Goal: Browse casually: Explore the website without a specific task or goal

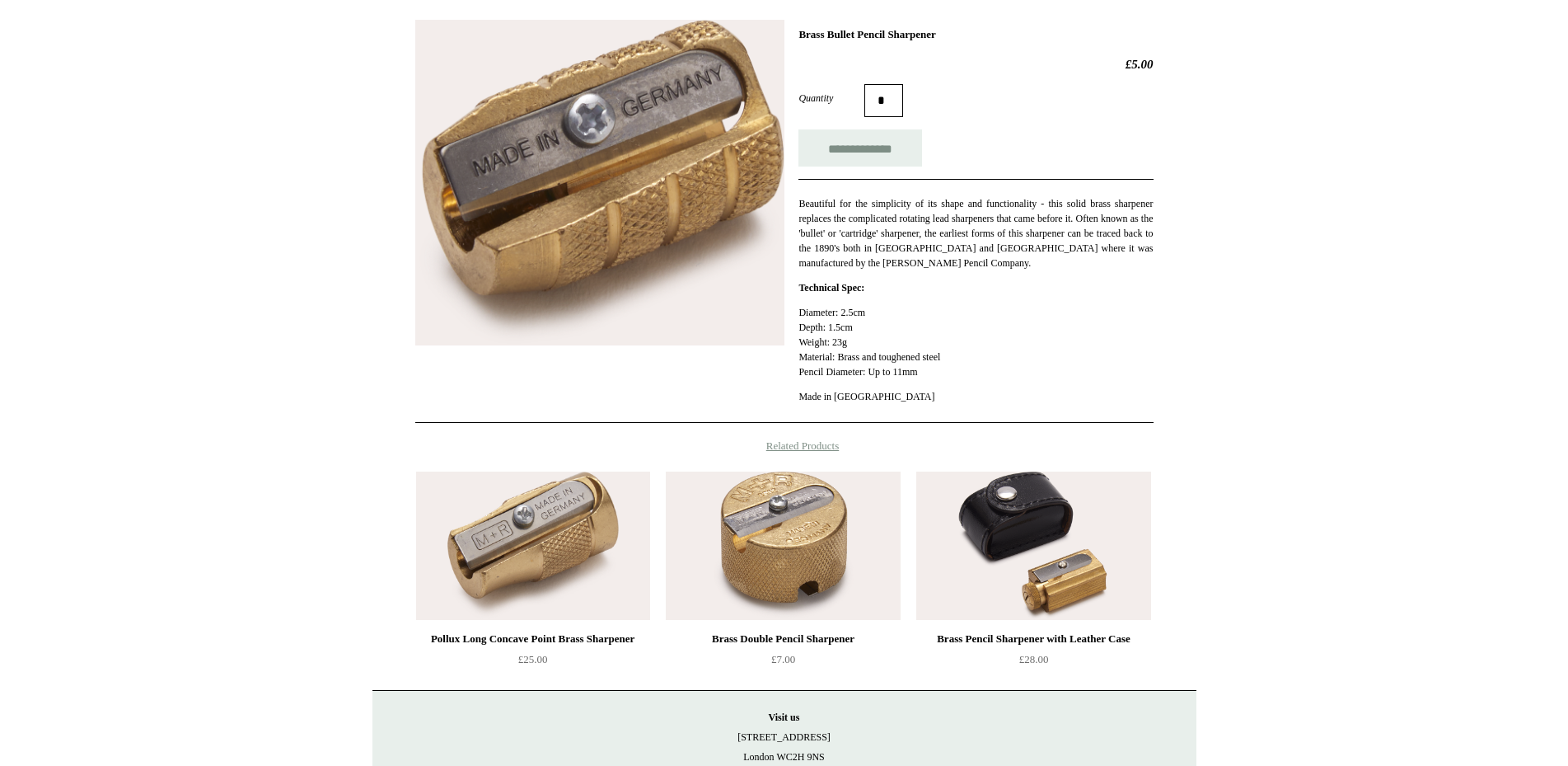
scroll to position [329, 0]
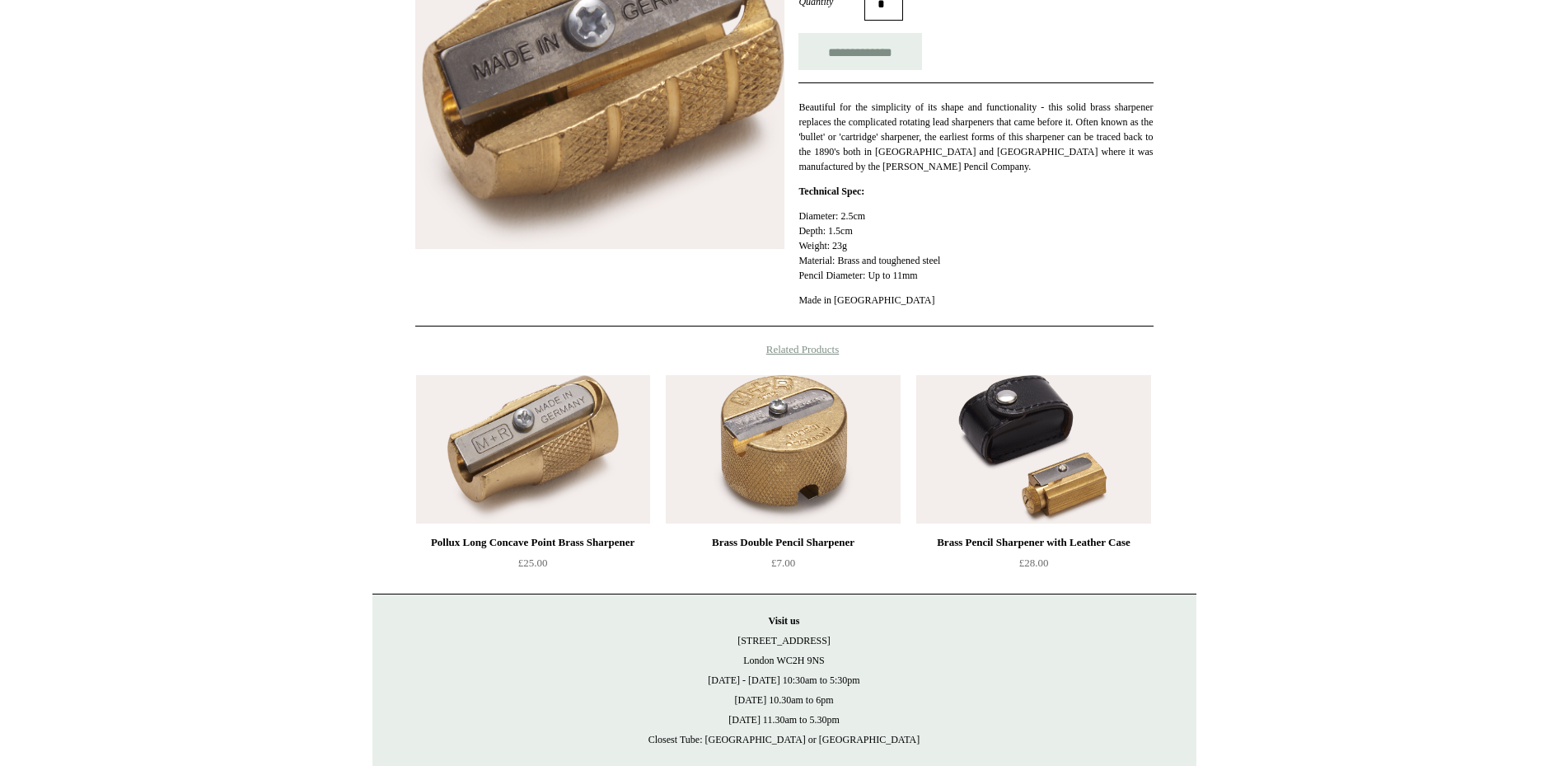
click at [1111, 476] on img at bounding box center [1033, 449] width 234 height 149
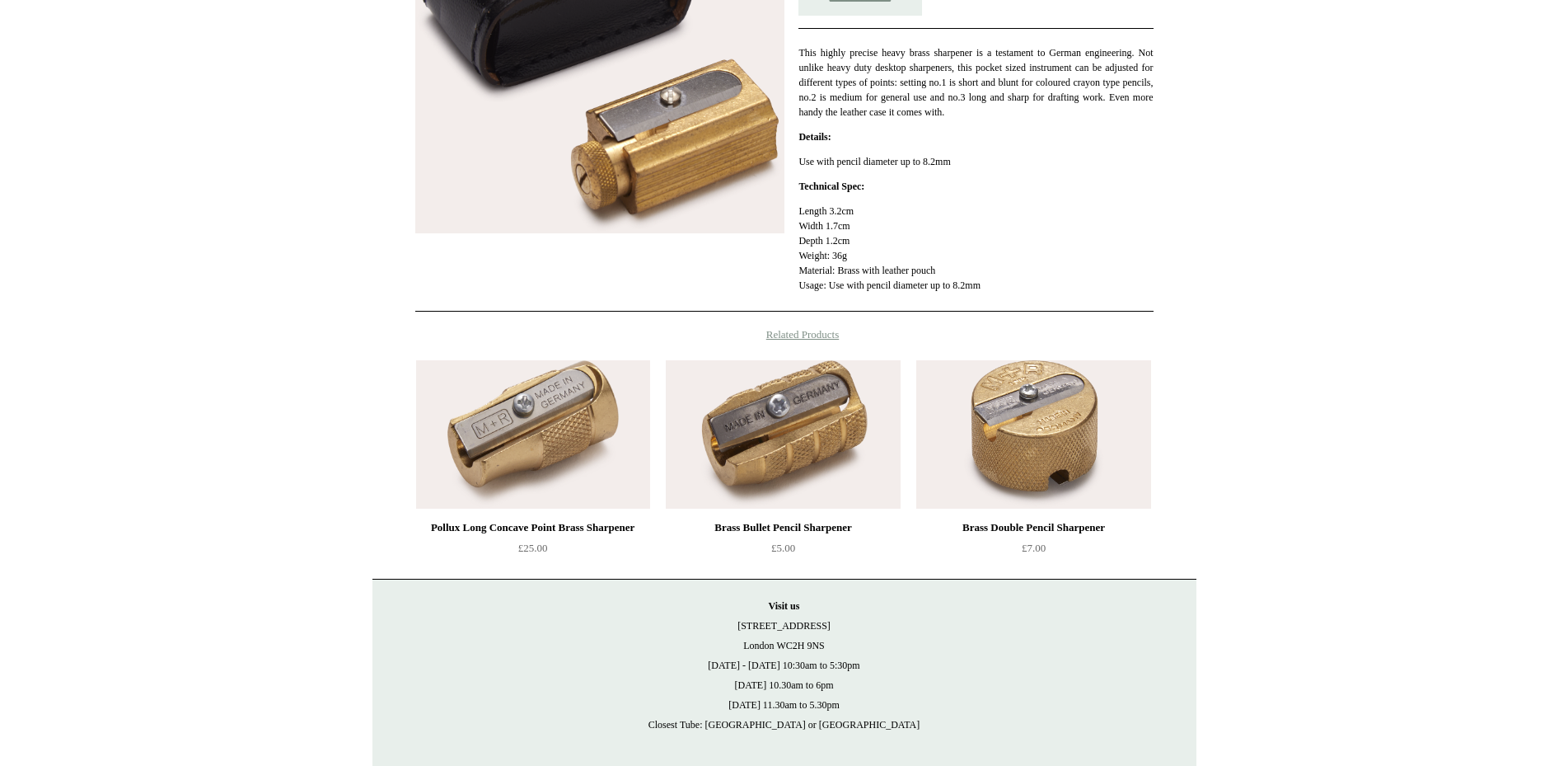
scroll to position [412, 0]
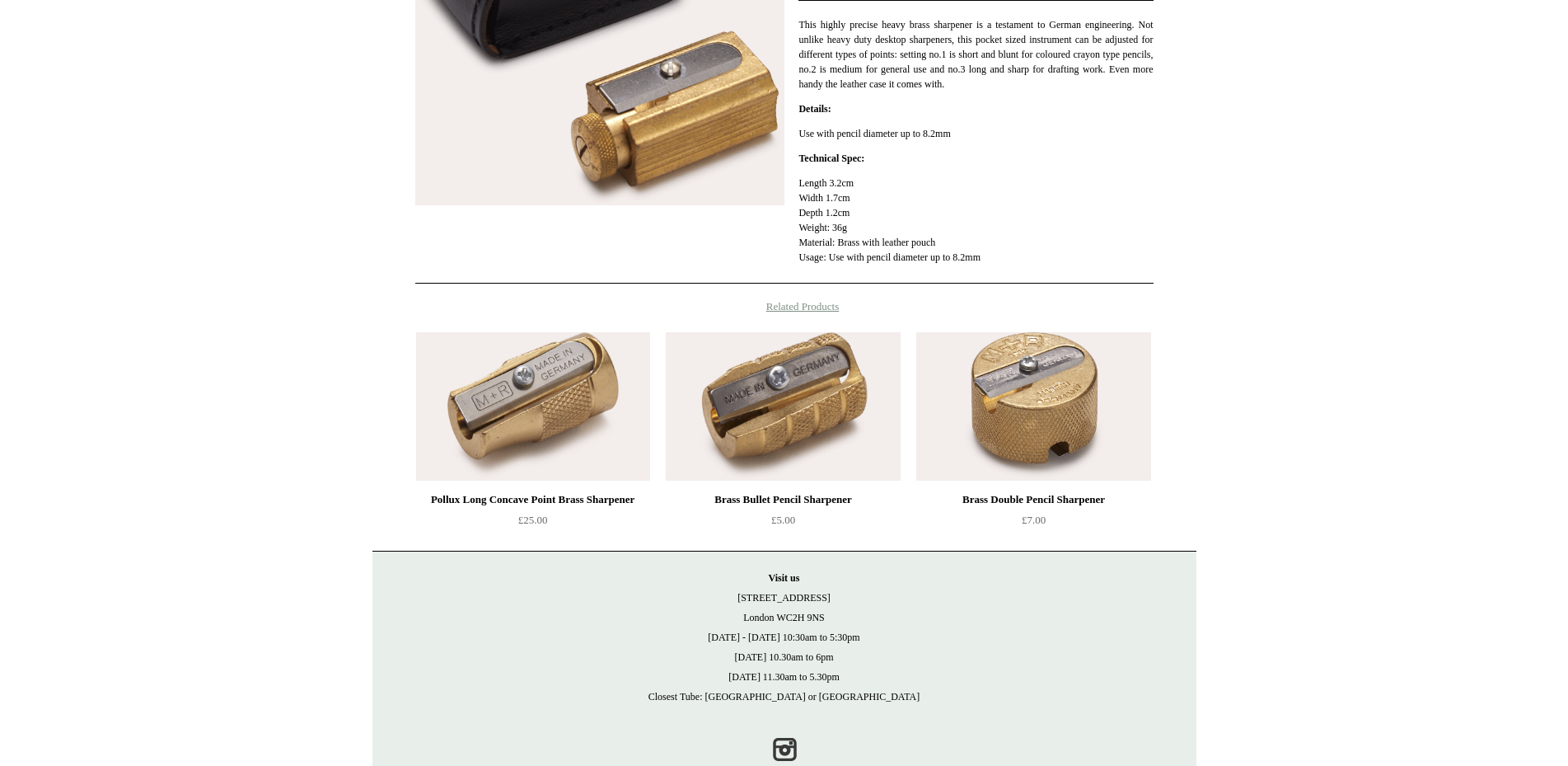
click at [828, 307] on h4 "Related Products" at bounding box center [784, 307] width 824 height 14
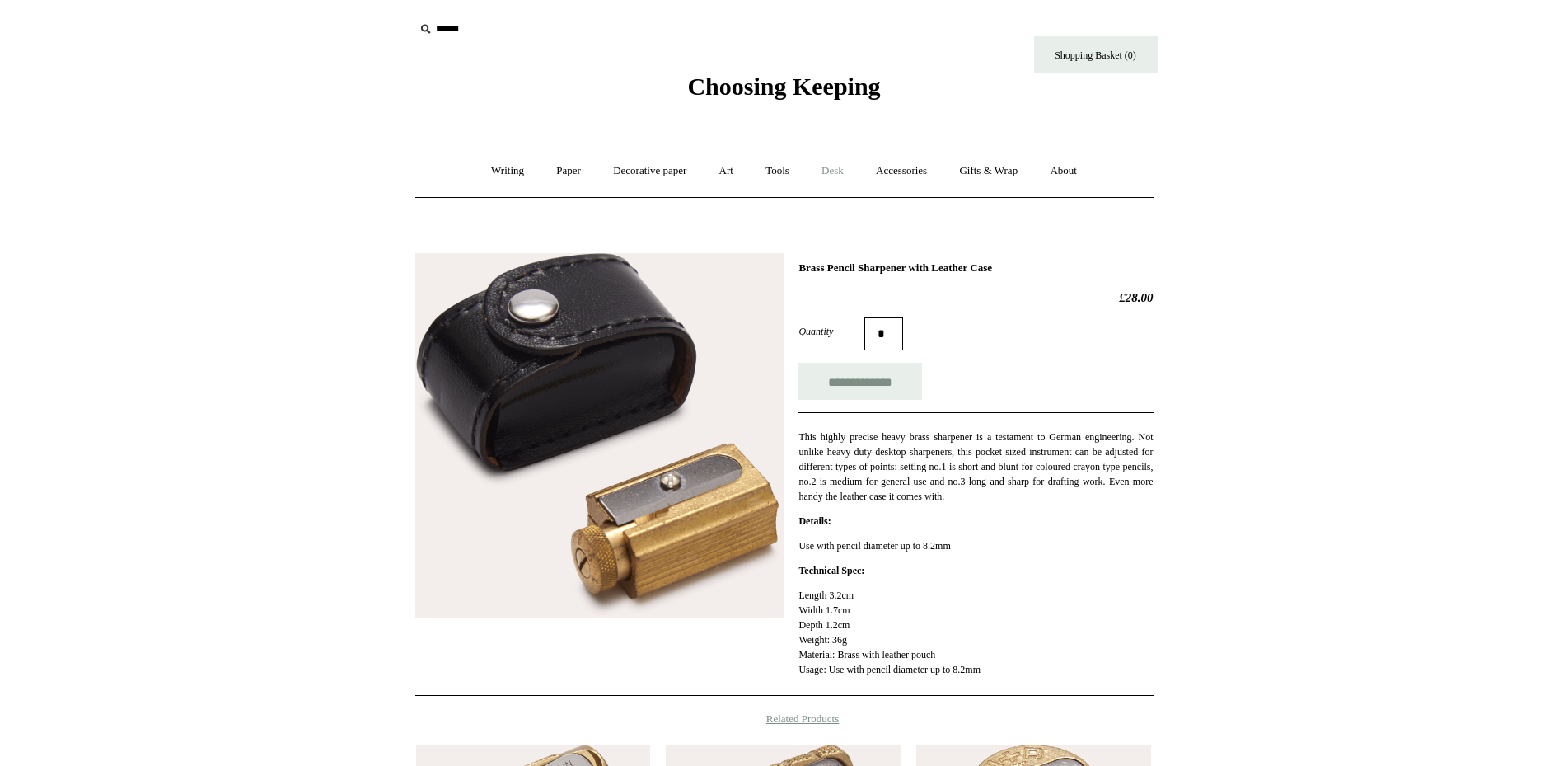
click at [822, 169] on link "Desk +" at bounding box center [832, 171] width 52 height 43
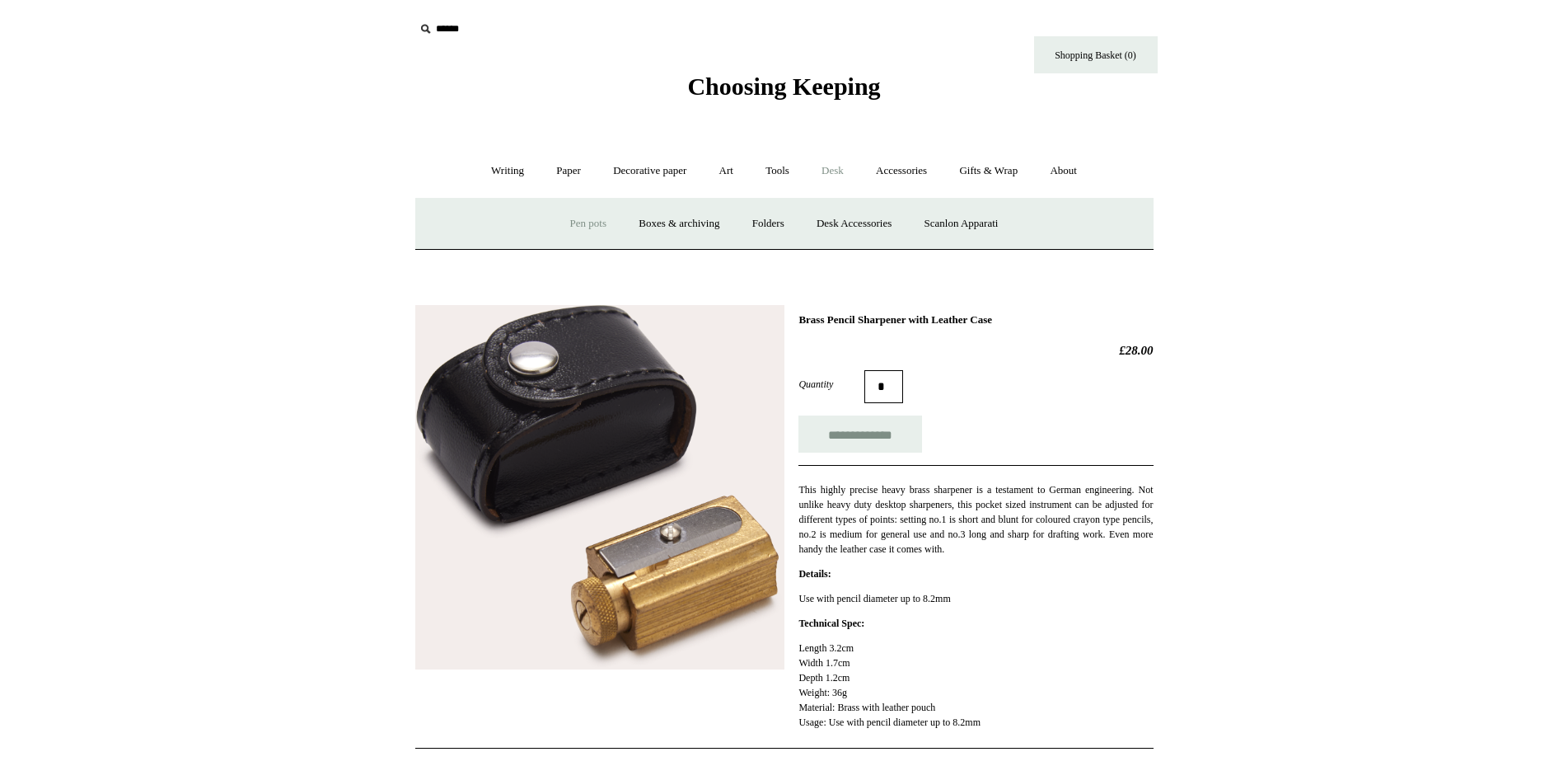
click at [579, 222] on link "Pen pots" at bounding box center [588, 223] width 66 height 43
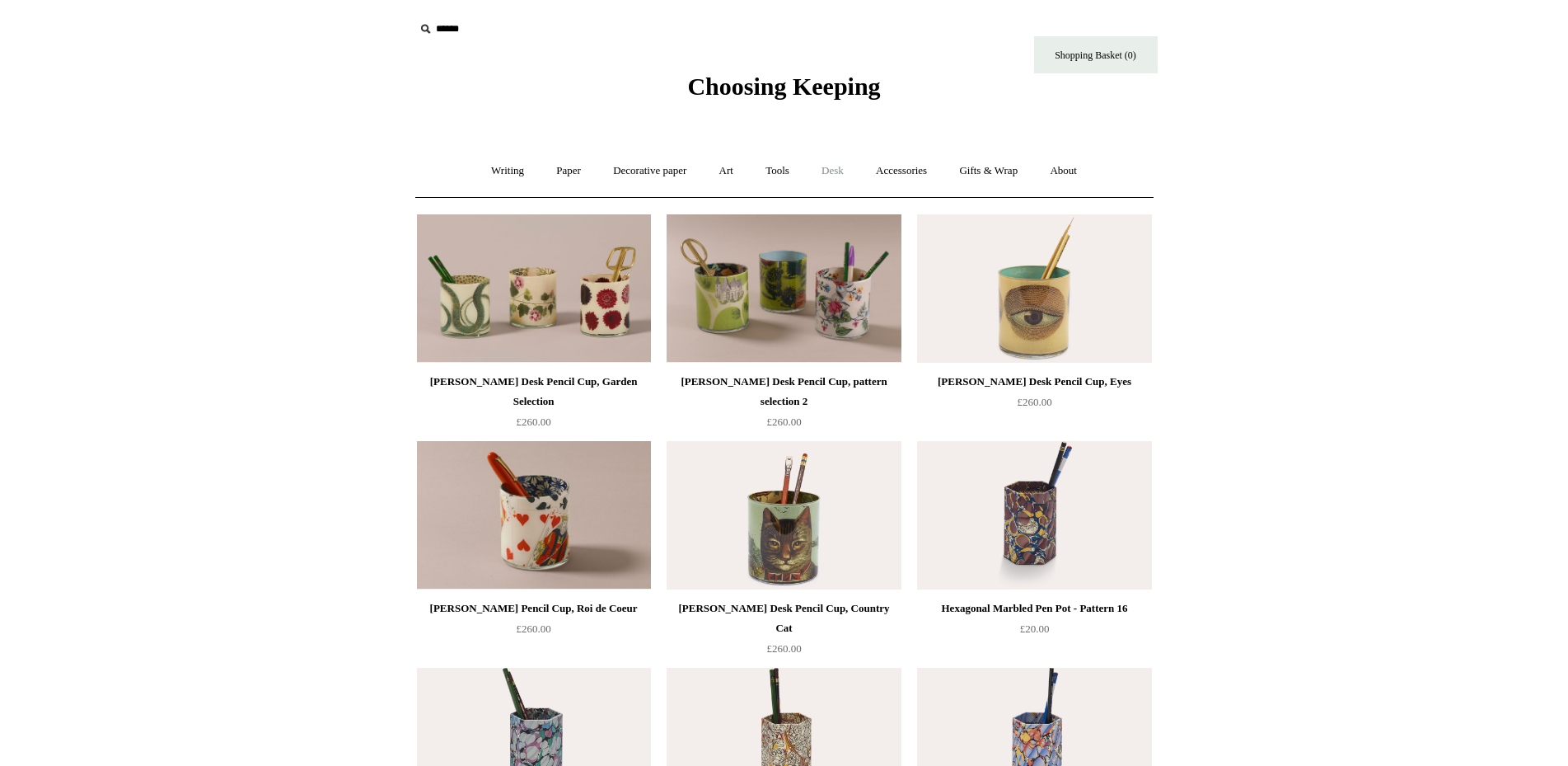
click at [829, 172] on link "Desk +" at bounding box center [832, 171] width 52 height 43
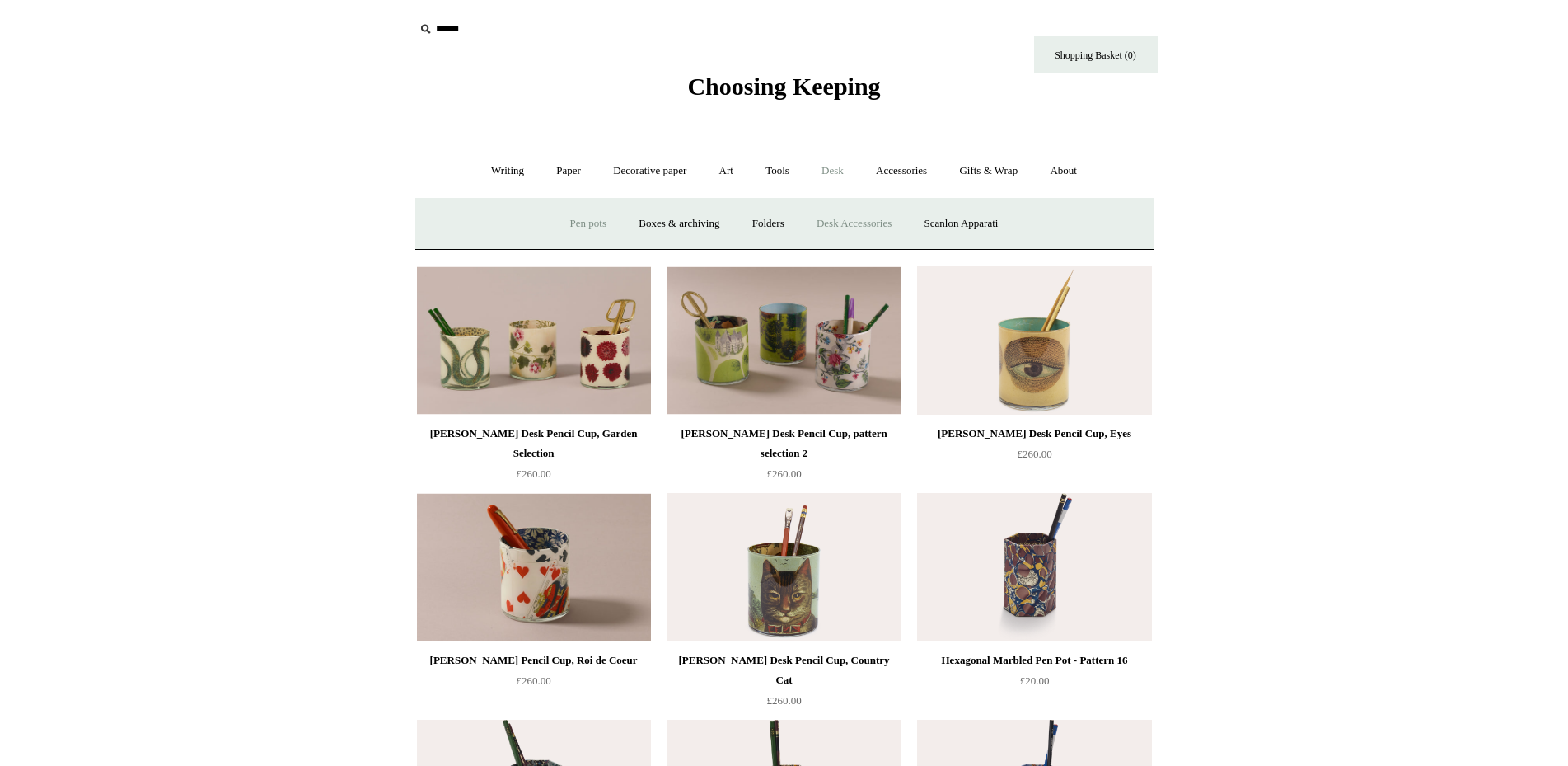
click at [857, 237] on link "Desk Accessories" at bounding box center [853, 223] width 104 height 43
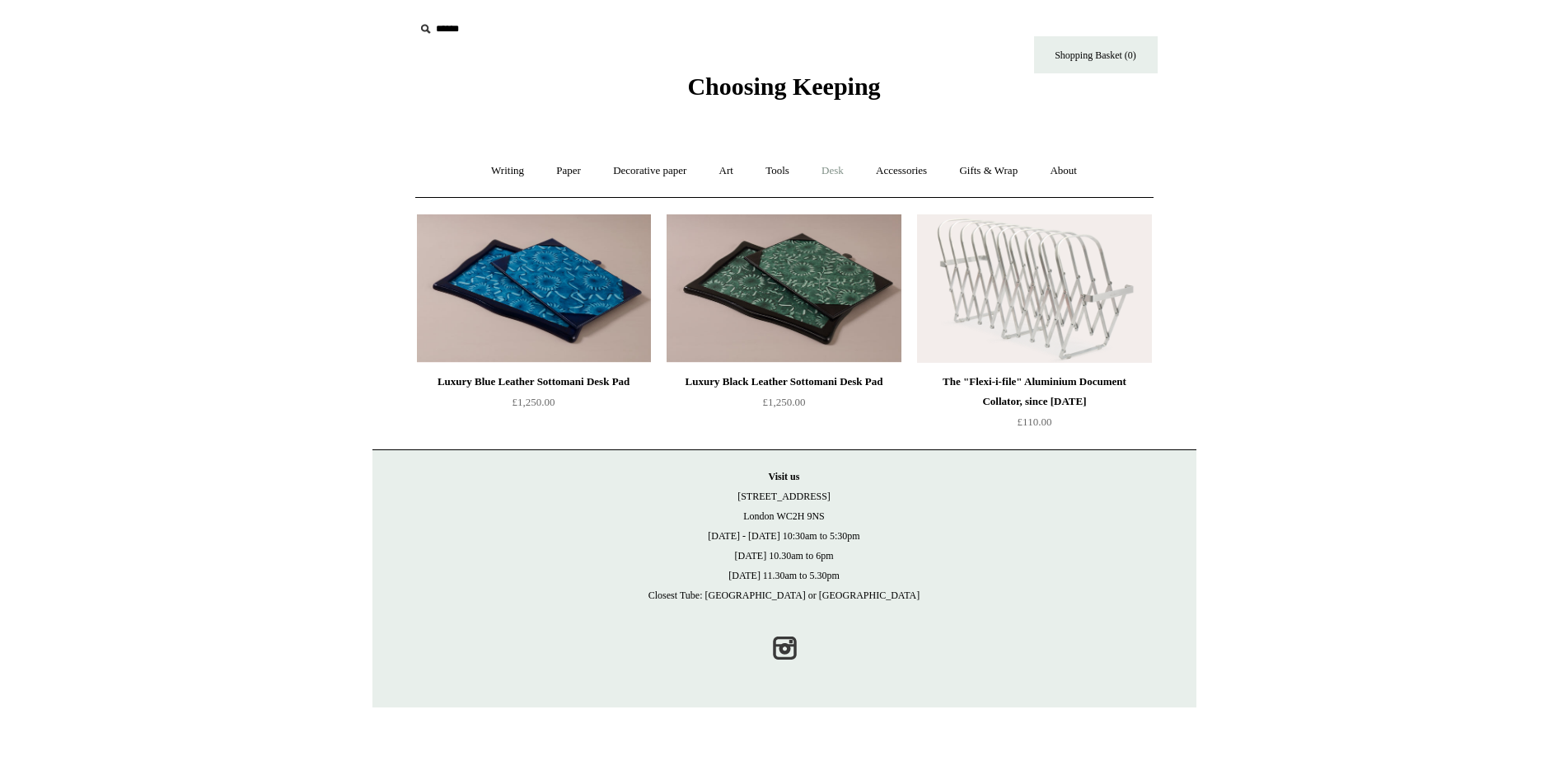
click at [823, 167] on link "Desk +" at bounding box center [832, 171] width 52 height 43
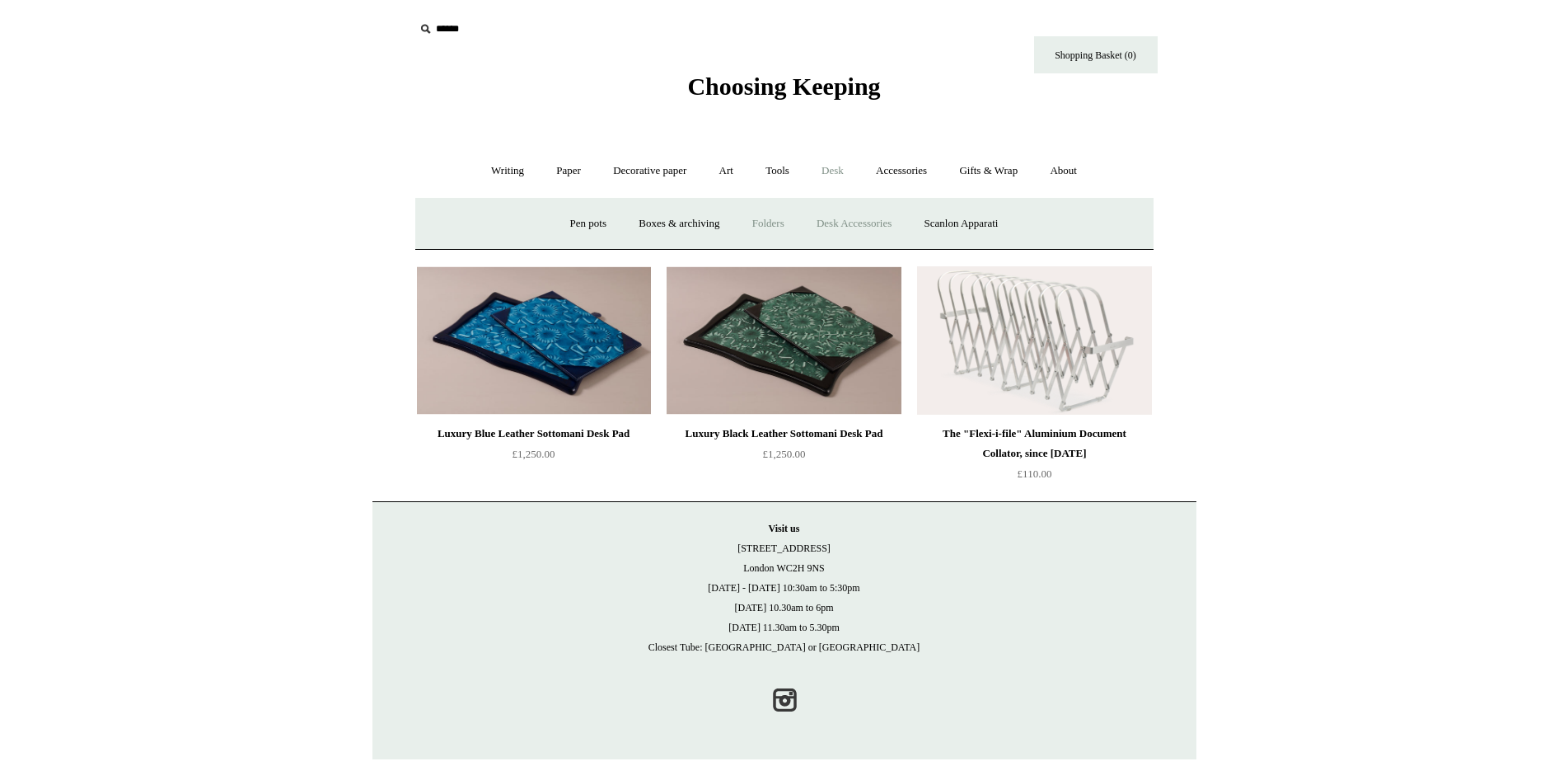
click at [772, 214] on link "Folders" at bounding box center [768, 223] width 62 height 43
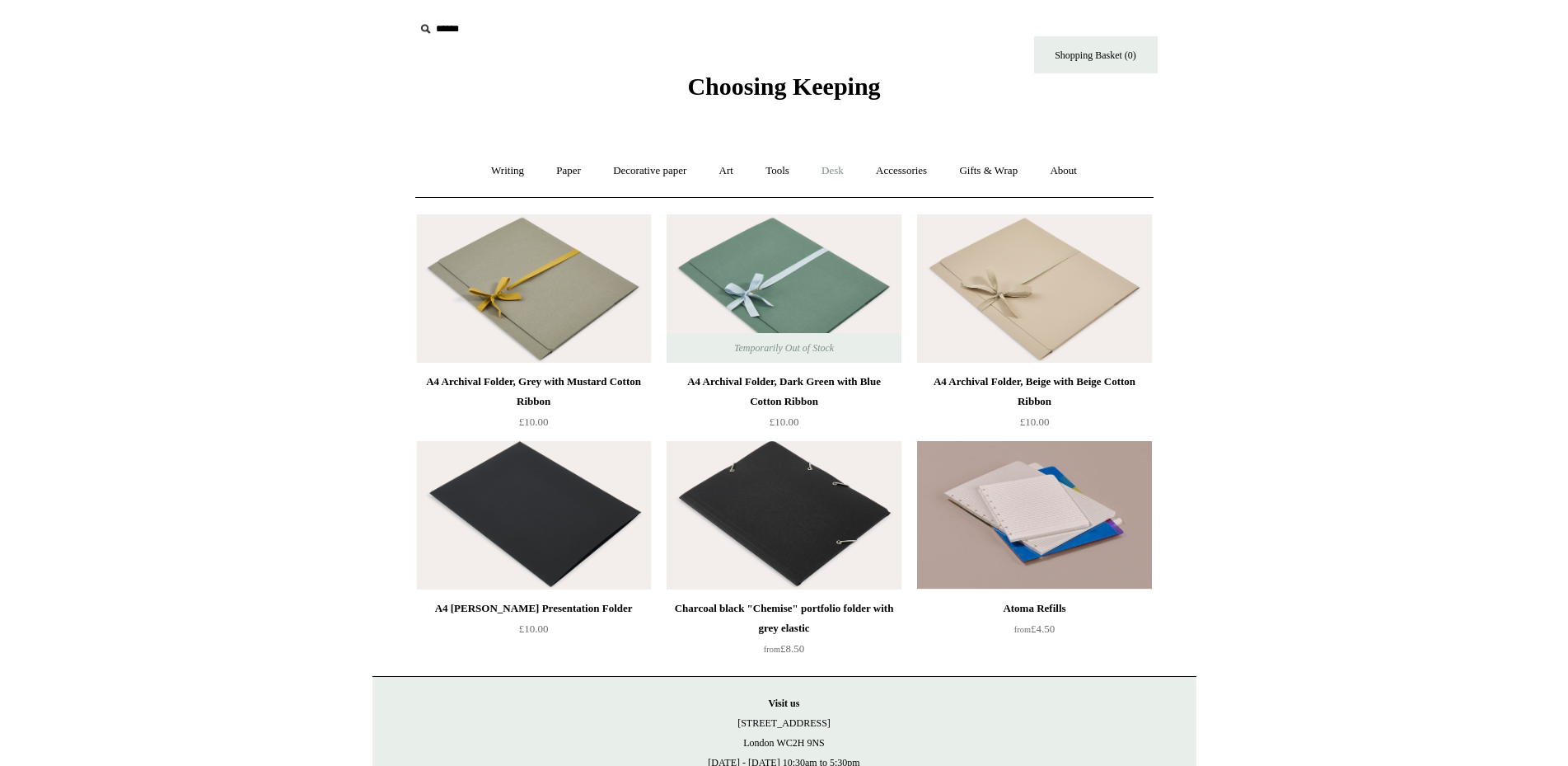
click at [841, 171] on link "Desk +" at bounding box center [832, 171] width 52 height 43
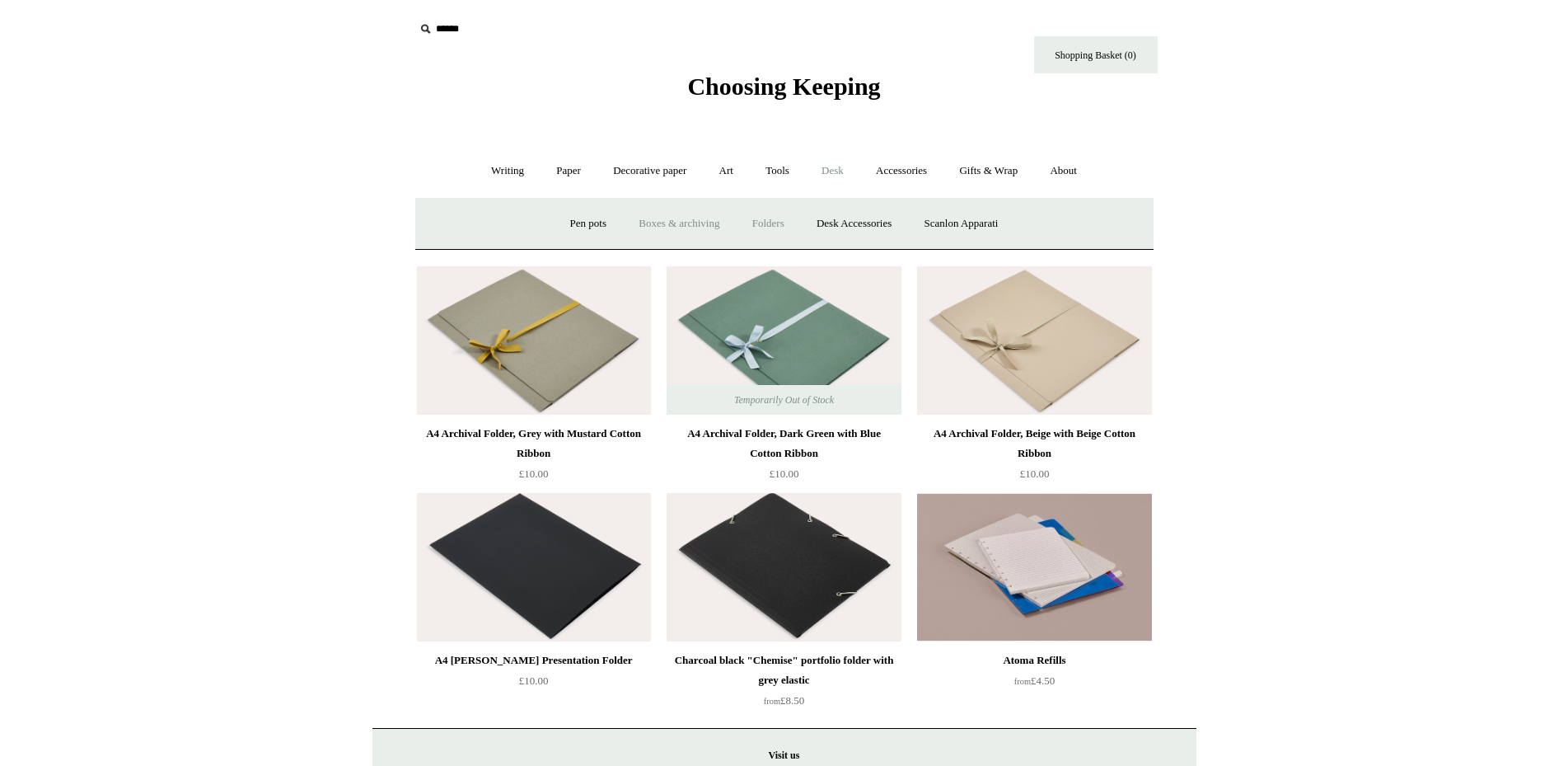
click at [705, 216] on link "Boxes & archiving" at bounding box center [679, 223] width 110 height 43
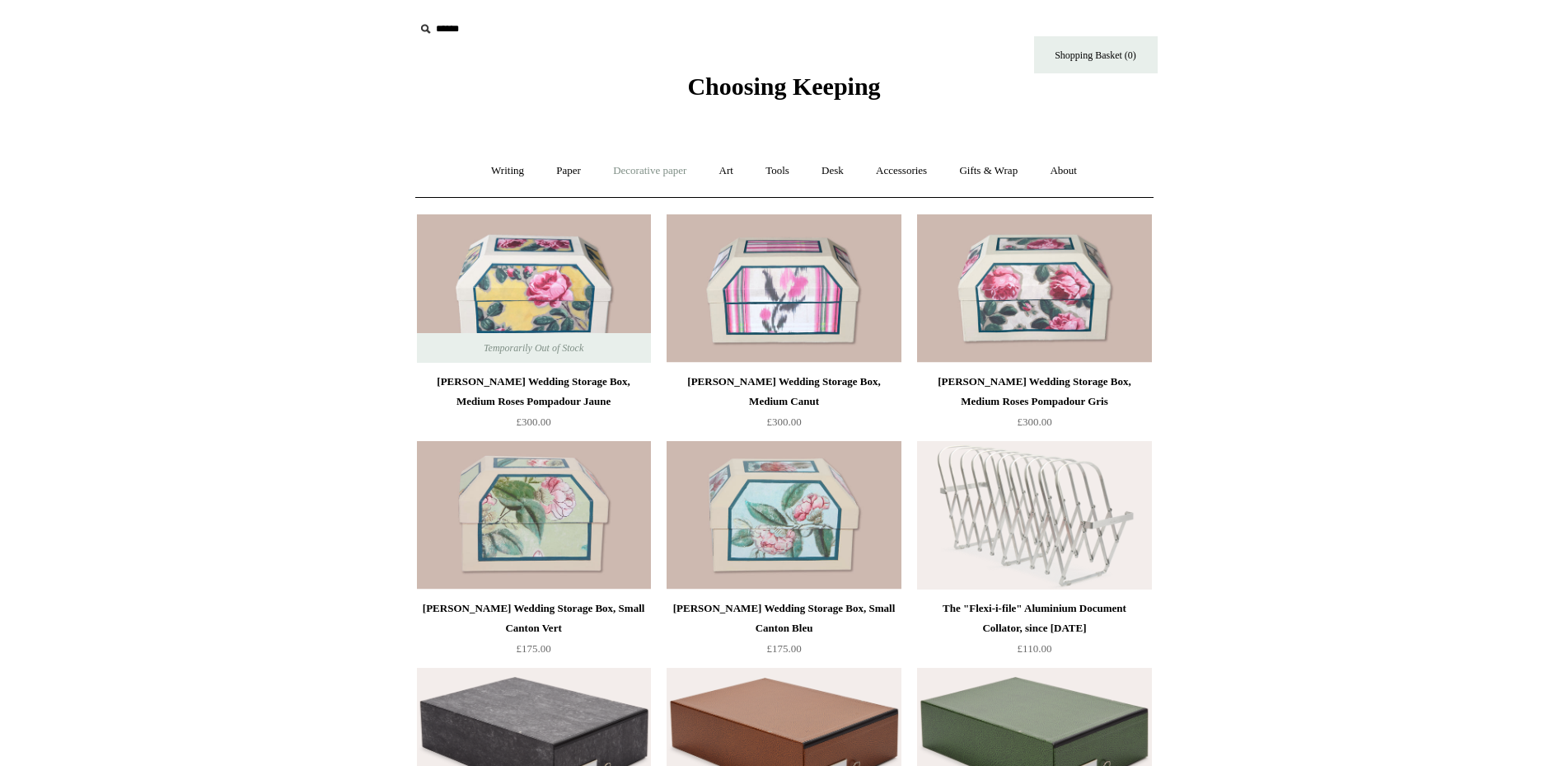
click at [662, 173] on link "Decorative paper +" at bounding box center [649, 171] width 103 height 43
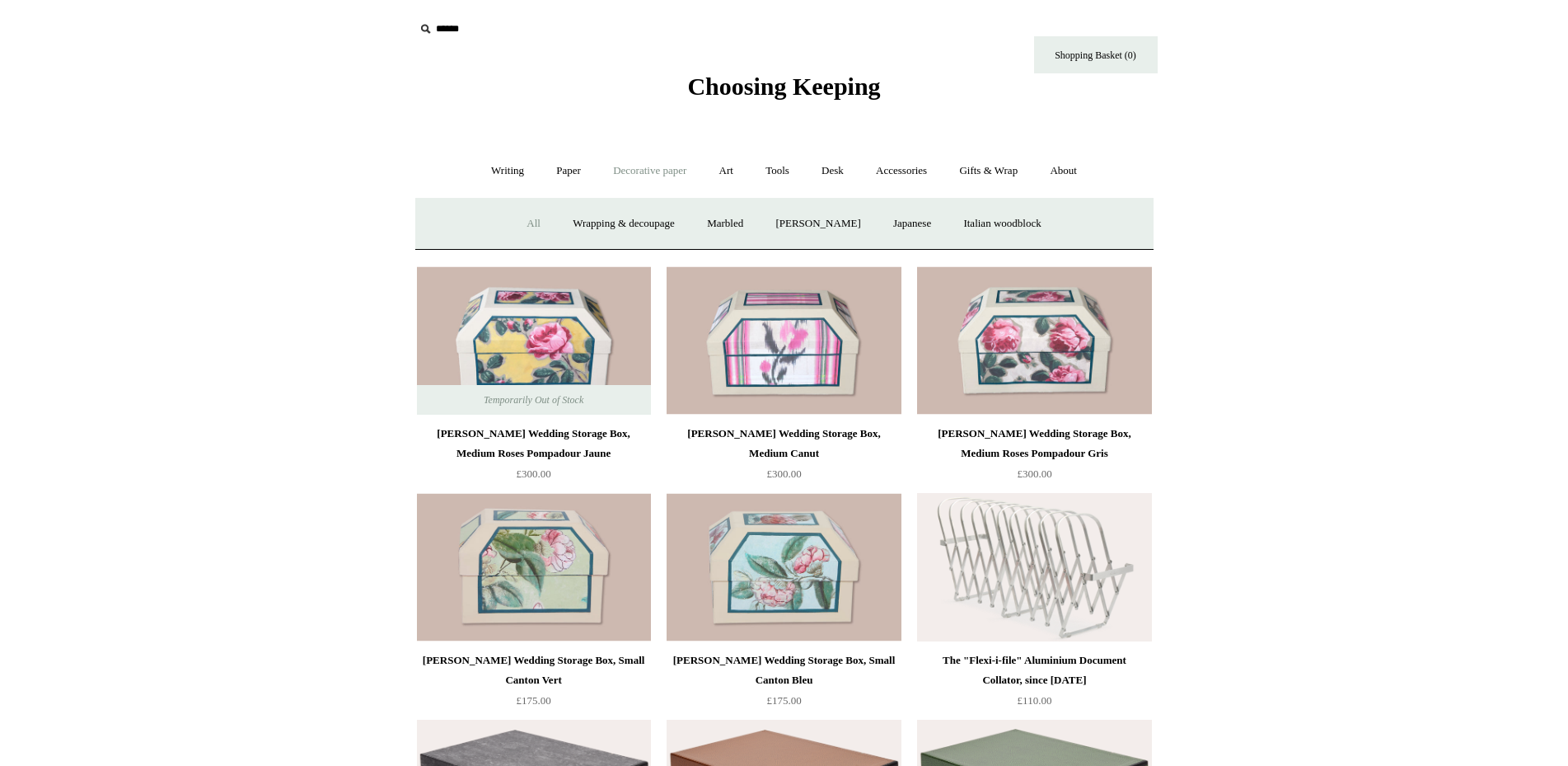
click at [512, 221] on link "All" at bounding box center [533, 223] width 43 height 43
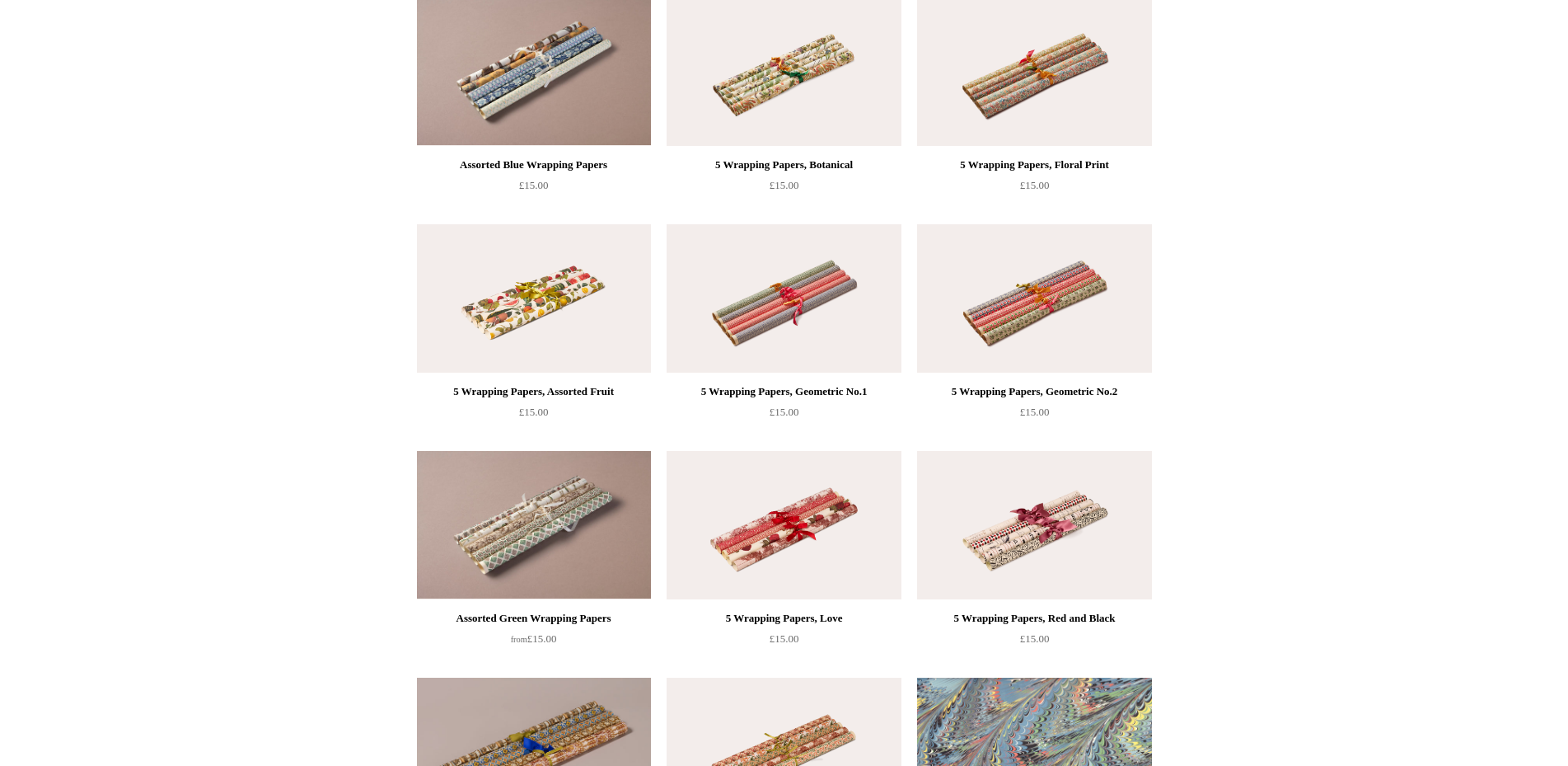
scroll to position [1734, 0]
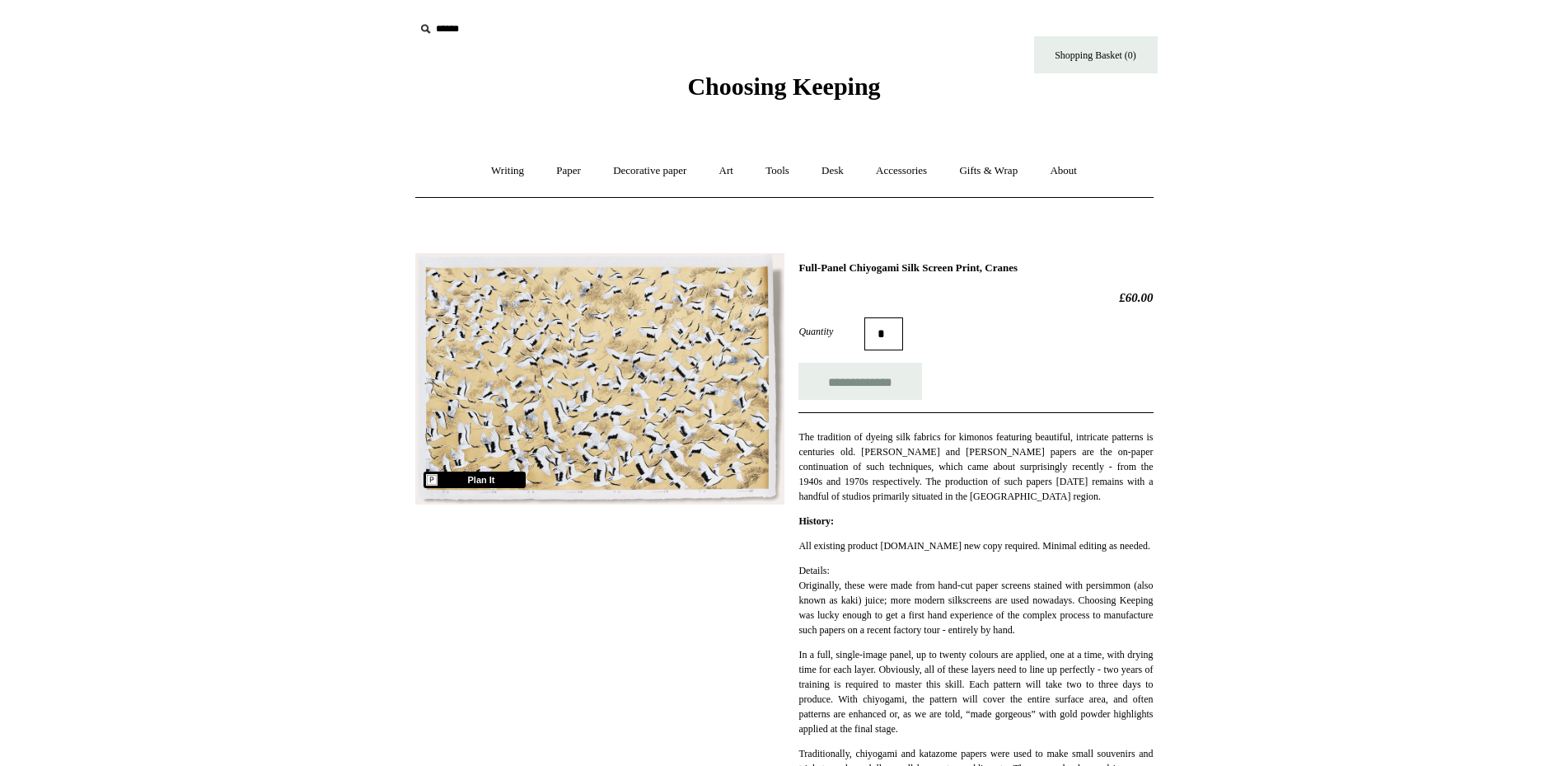
click at [612, 395] on img at bounding box center [599, 379] width 369 height 251
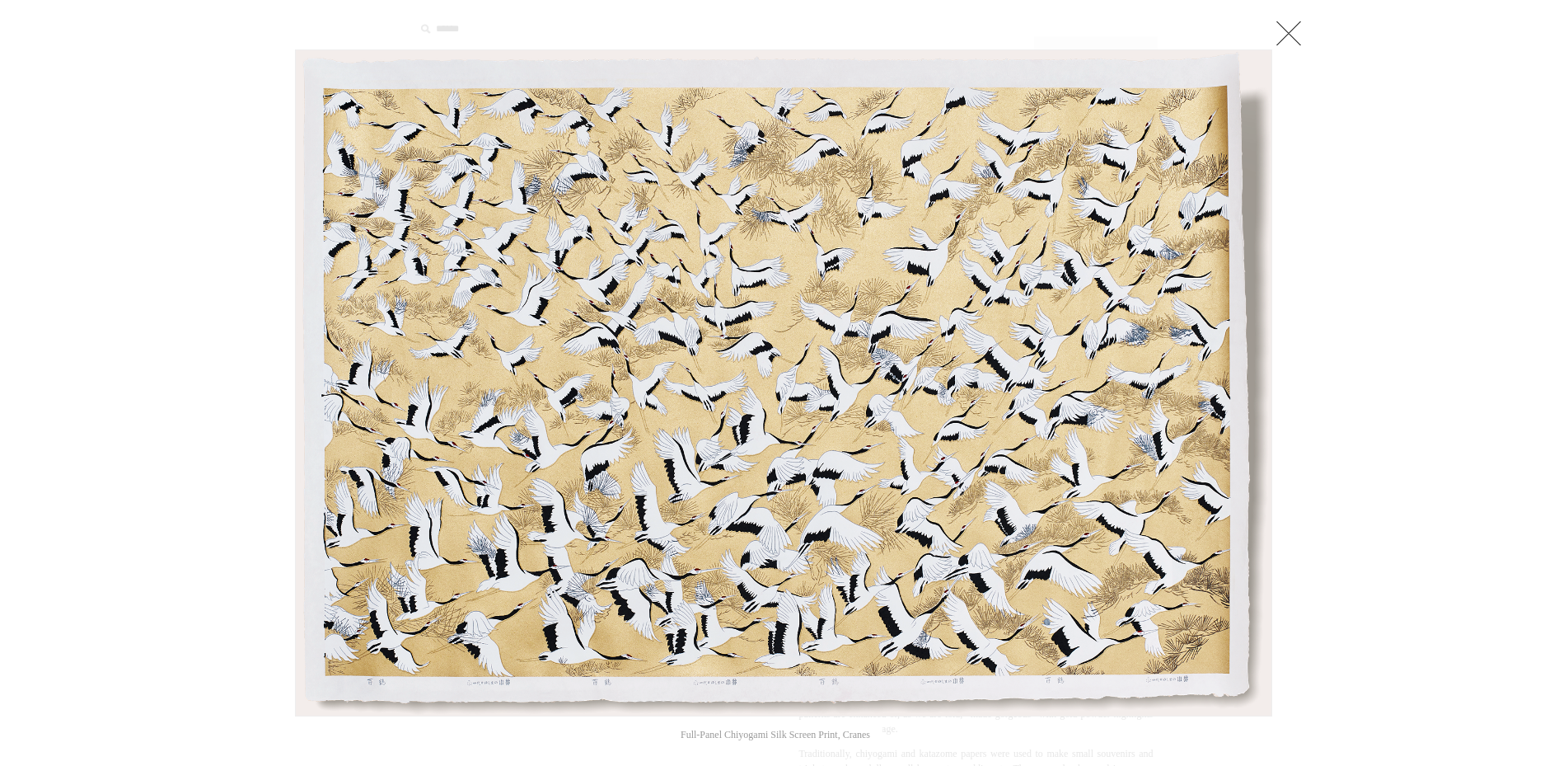
click at [1289, 36] on link at bounding box center [1289, 32] width 33 height 33
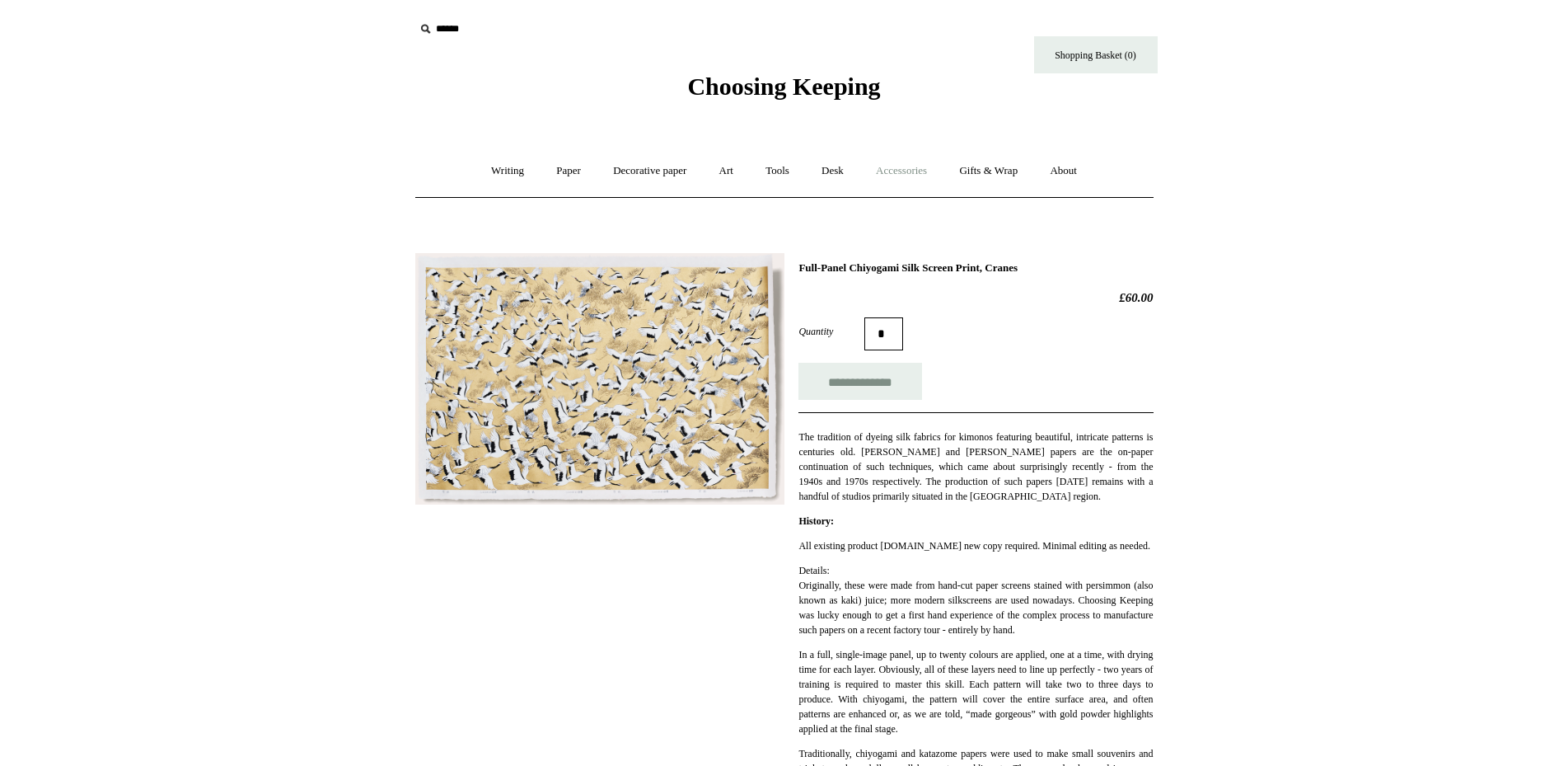
click at [932, 174] on link "Accessories +" at bounding box center [901, 171] width 81 height 43
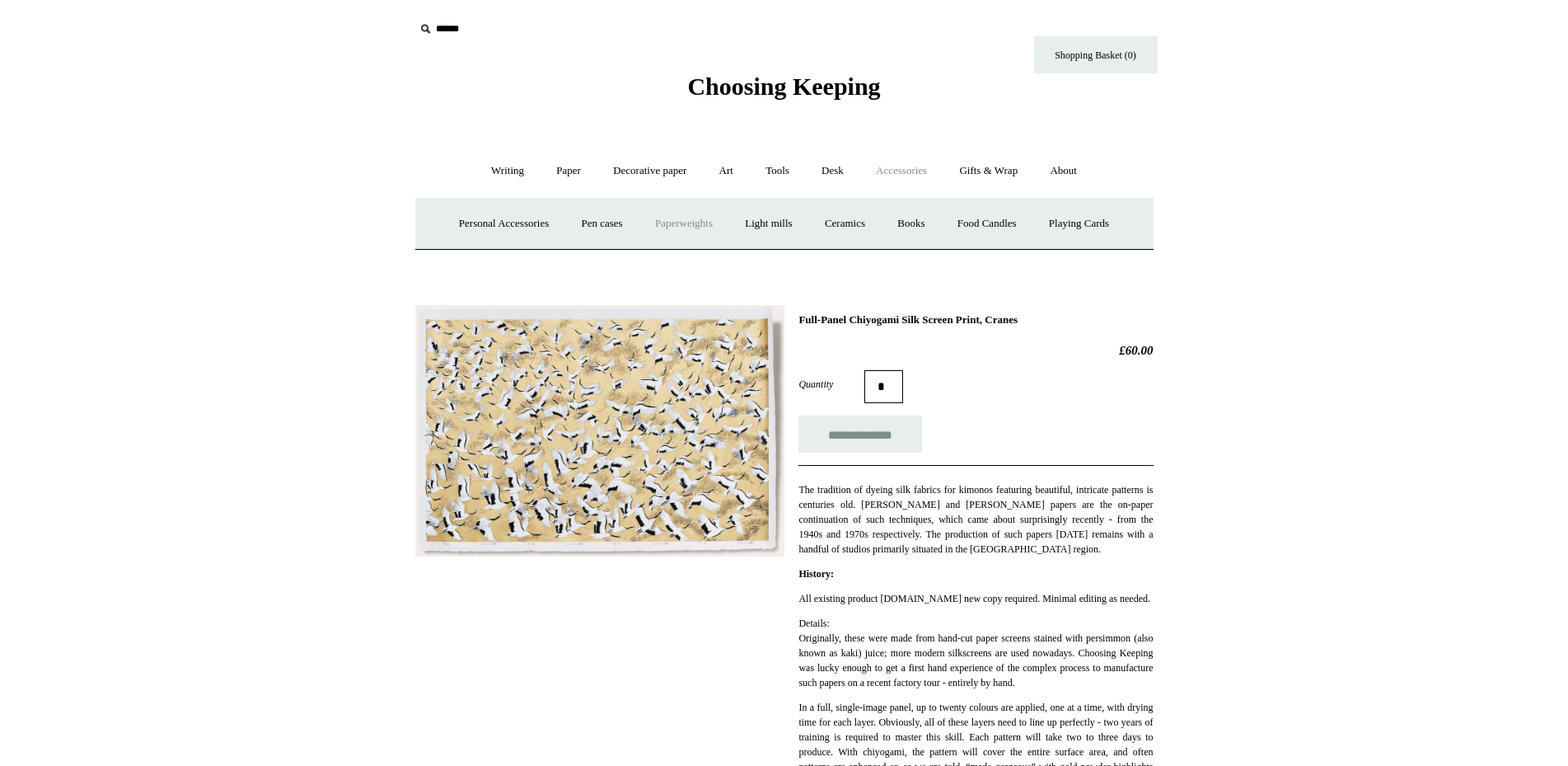
click at [706, 232] on link "Paperweights +" at bounding box center [683, 223] width 87 height 43
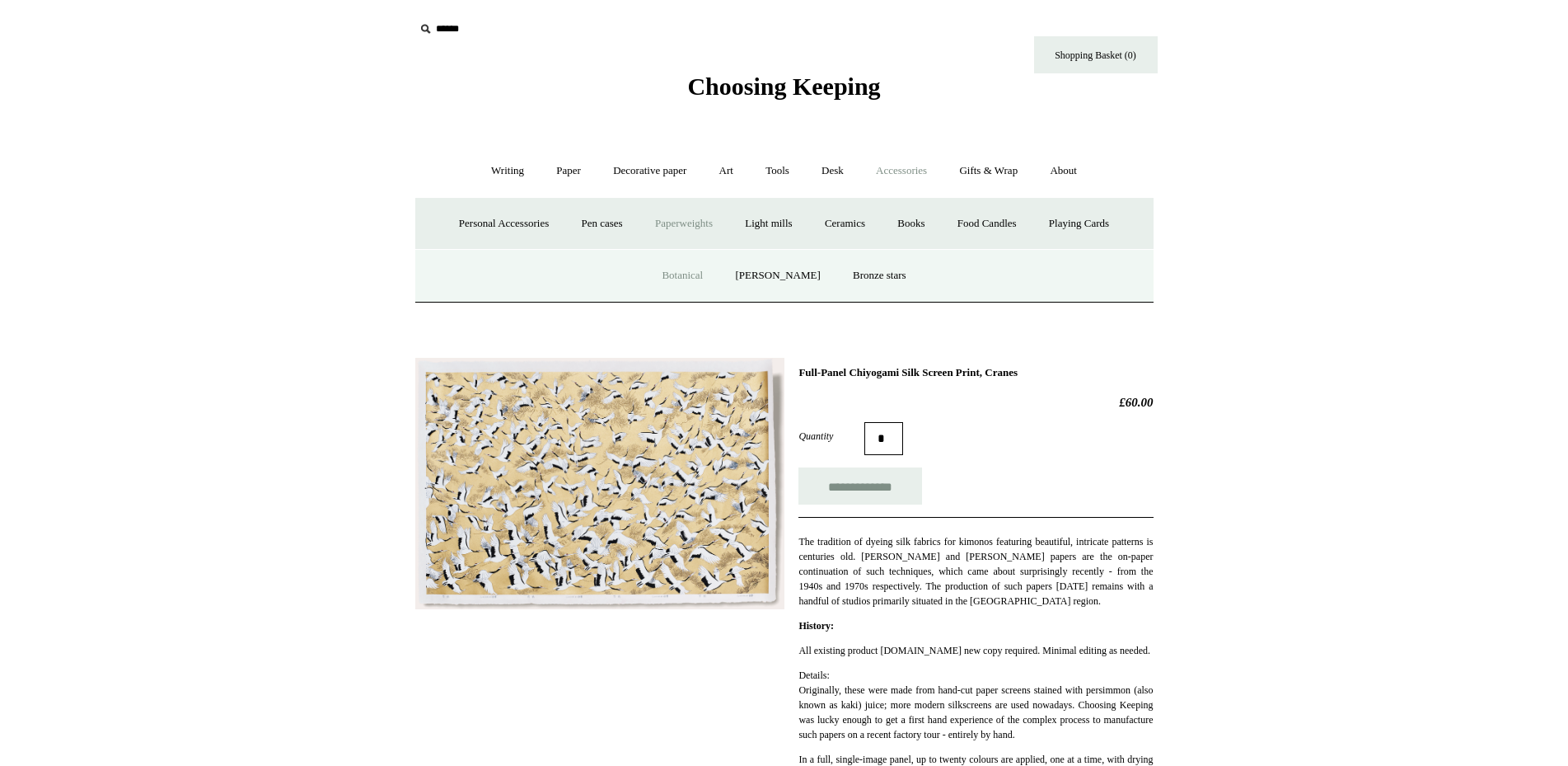
click at [706, 279] on link "Botanical" at bounding box center [682, 275] width 70 height 43
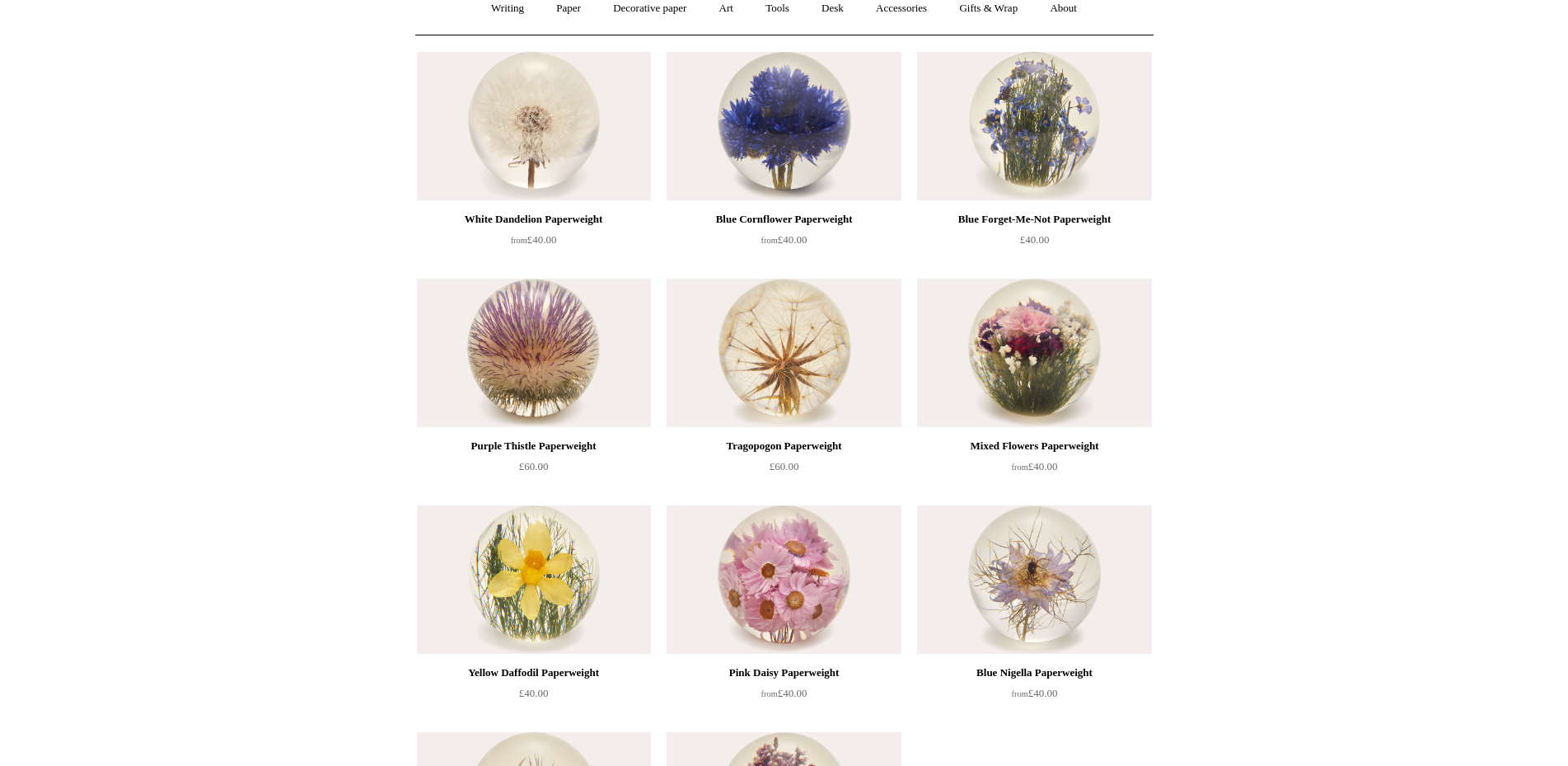
scroll to position [82, 0]
